Goal: Information Seeking & Learning: Check status

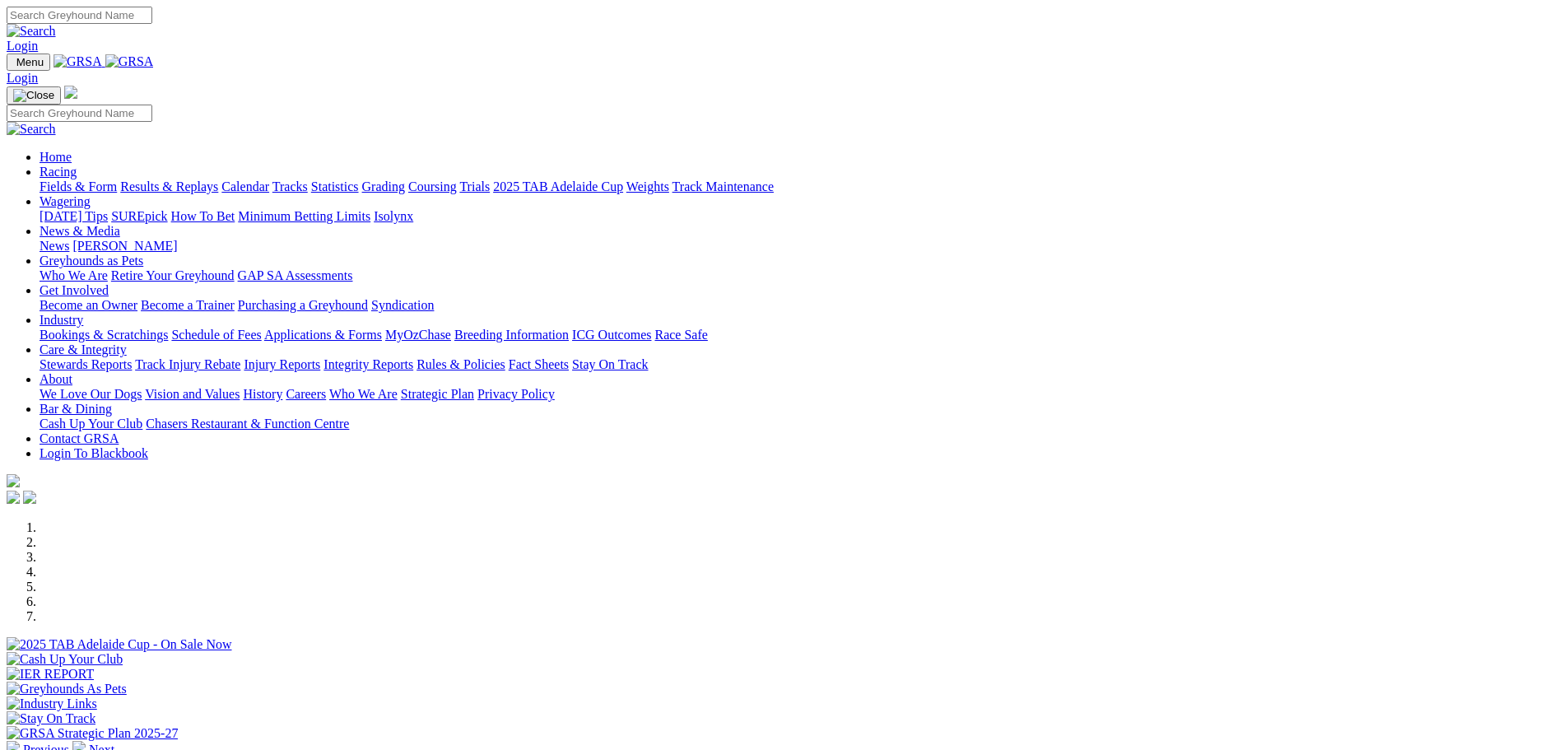
click at [218, 179] on link "Results & Replays" at bounding box center [169, 186] width 98 height 14
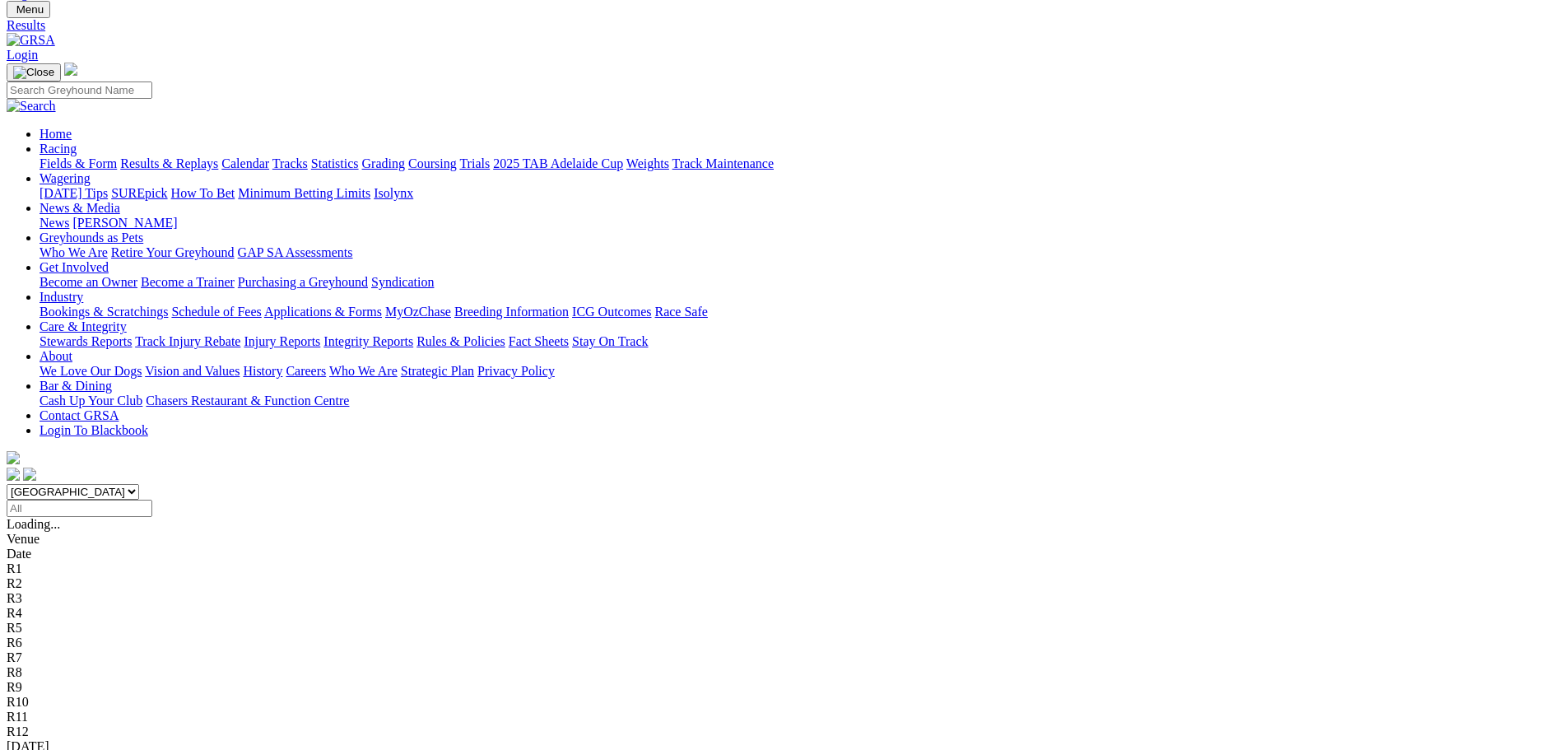
scroll to position [83, 0]
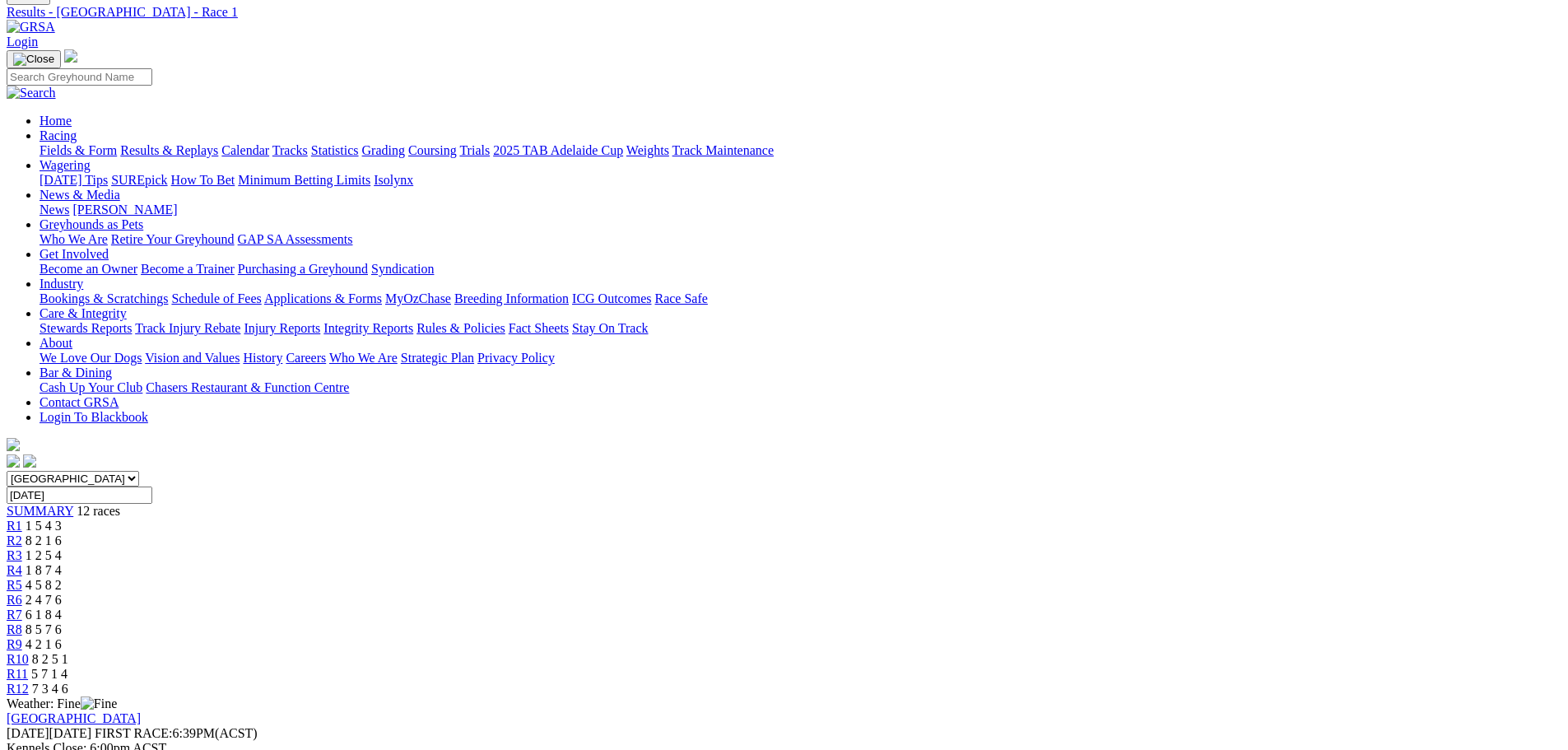
scroll to position [83, 0]
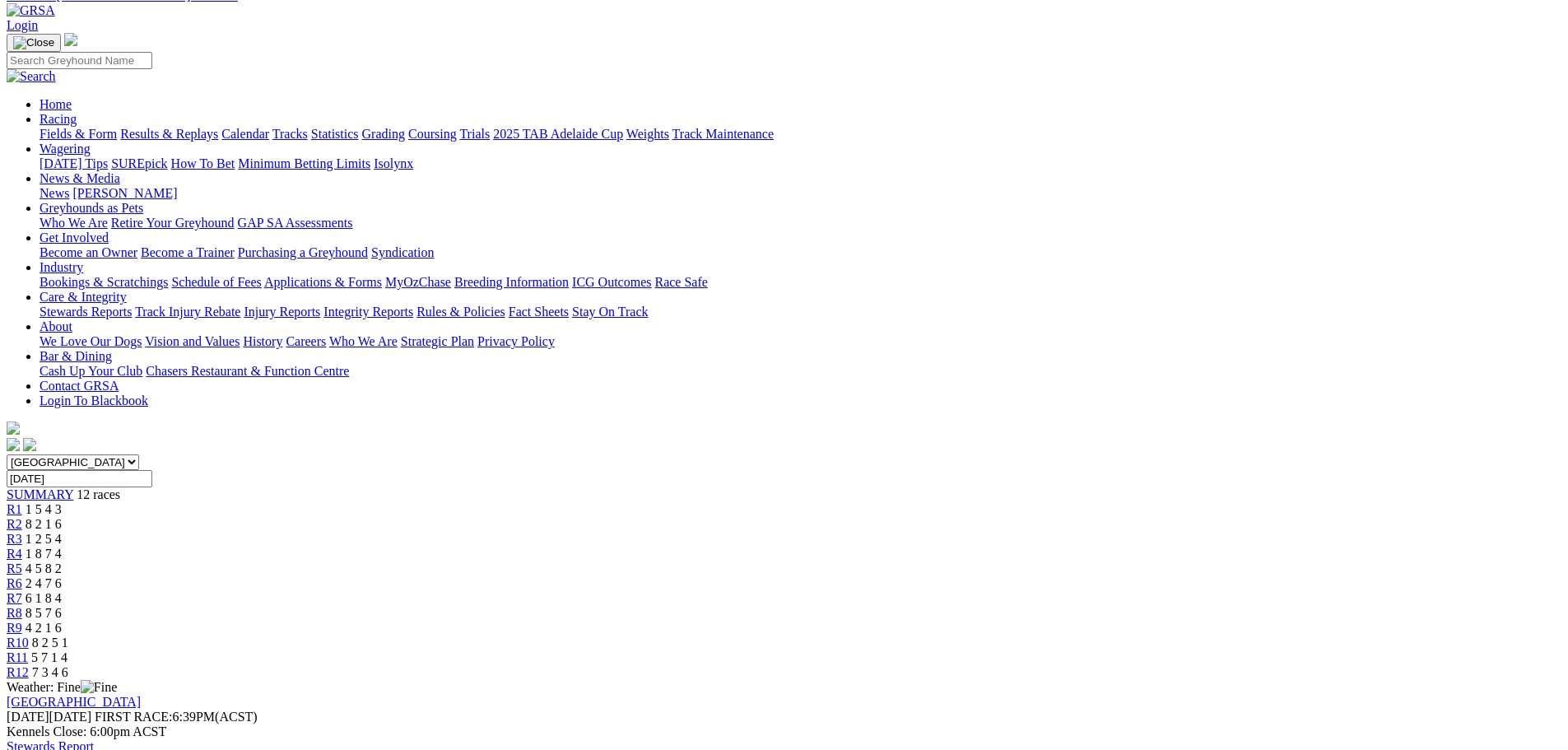
click at [720, 562] on div "R5 4 5 8 2" at bounding box center [784, 569] width 1555 height 15
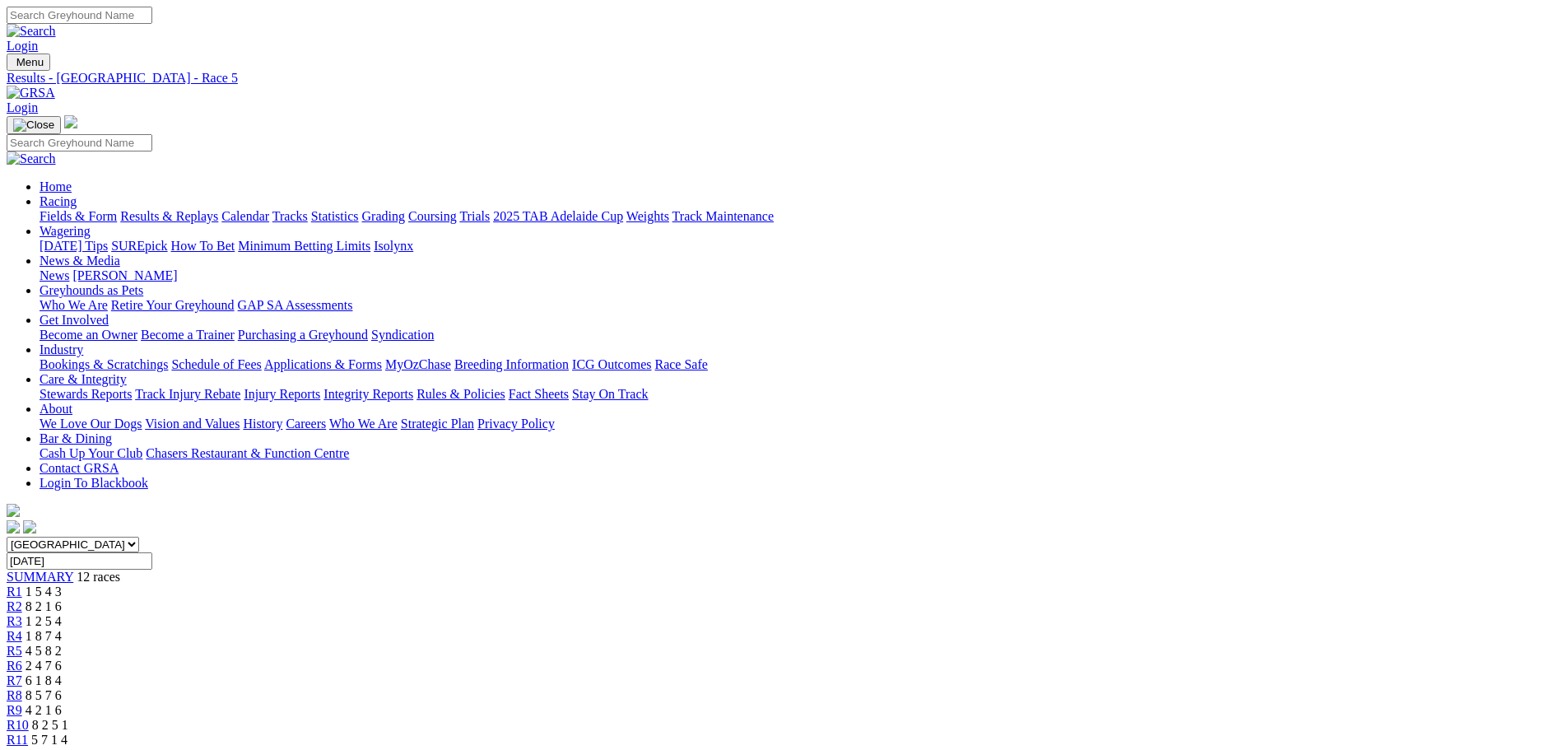
click at [29, 718] on span "R10" at bounding box center [17, 724] width 22 height 14
click at [29, 748] on link "R12" at bounding box center [17, 754] width 22 height 14
click at [69, 718] on span "8 2 5 1" at bounding box center [50, 724] width 36 height 14
click at [168, 358] on link "Bookings & Scratchings" at bounding box center [103, 364] width 128 height 14
